Goal: Browse casually: Explore the website without a specific task or goal

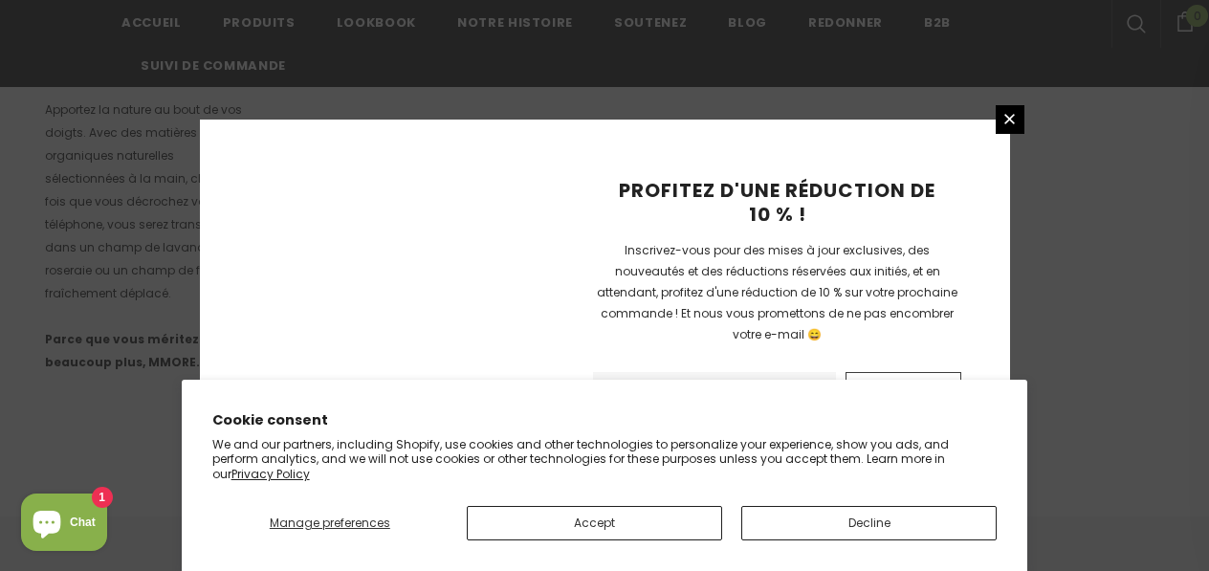
scroll to position [1475, 0]
